Goal: Transaction & Acquisition: Purchase product/service

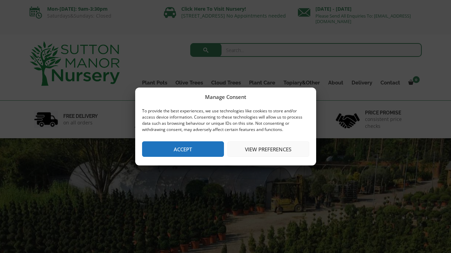
click at [204, 147] on button "Accept" at bounding box center [183, 148] width 82 height 15
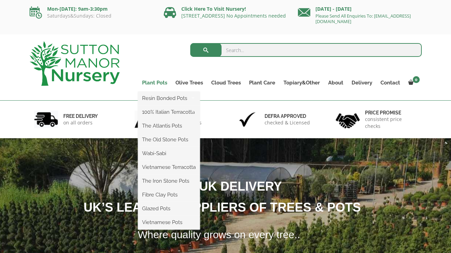
click at [162, 82] on link "Plant Pots" at bounding box center [154, 83] width 33 height 10
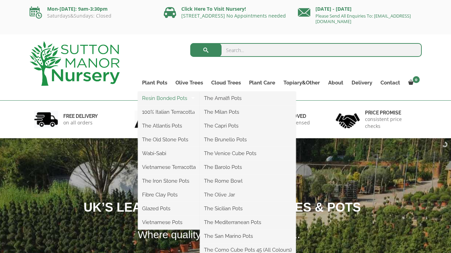
click at [164, 98] on link "Resin Bonded Pots" at bounding box center [169, 98] width 62 height 10
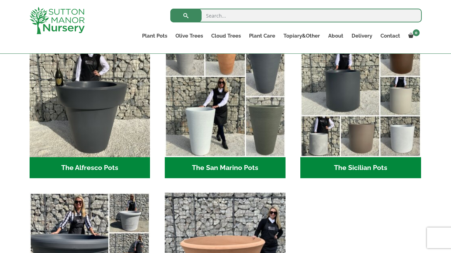
scroll to position [819, 0]
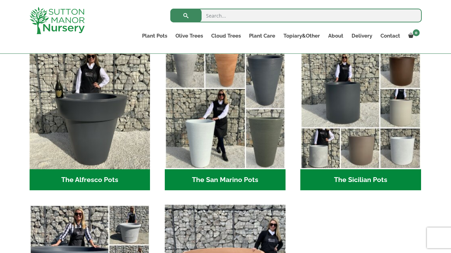
click at [348, 181] on h2 "The Sicilian Pots (18)" at bounding box center [360, 179] width 121 height 21
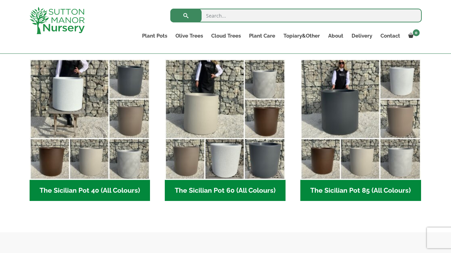
scroll to position [179, 0]
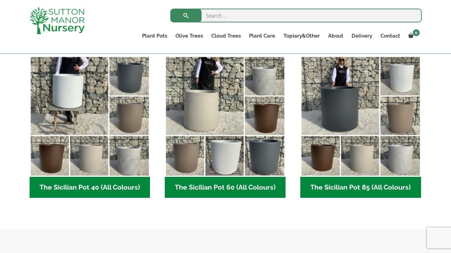
click at [274, 185] on h2 "The Sicilian Pot 60 (All Colours) (6)" at bounding box center [225, 187] width 121 height 21
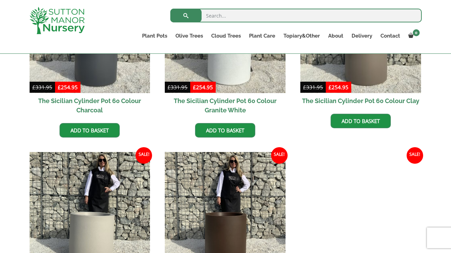
scroll to position [259, 0]
